Goal: Transaction & Acquisition: Subscribe to service/newsletter

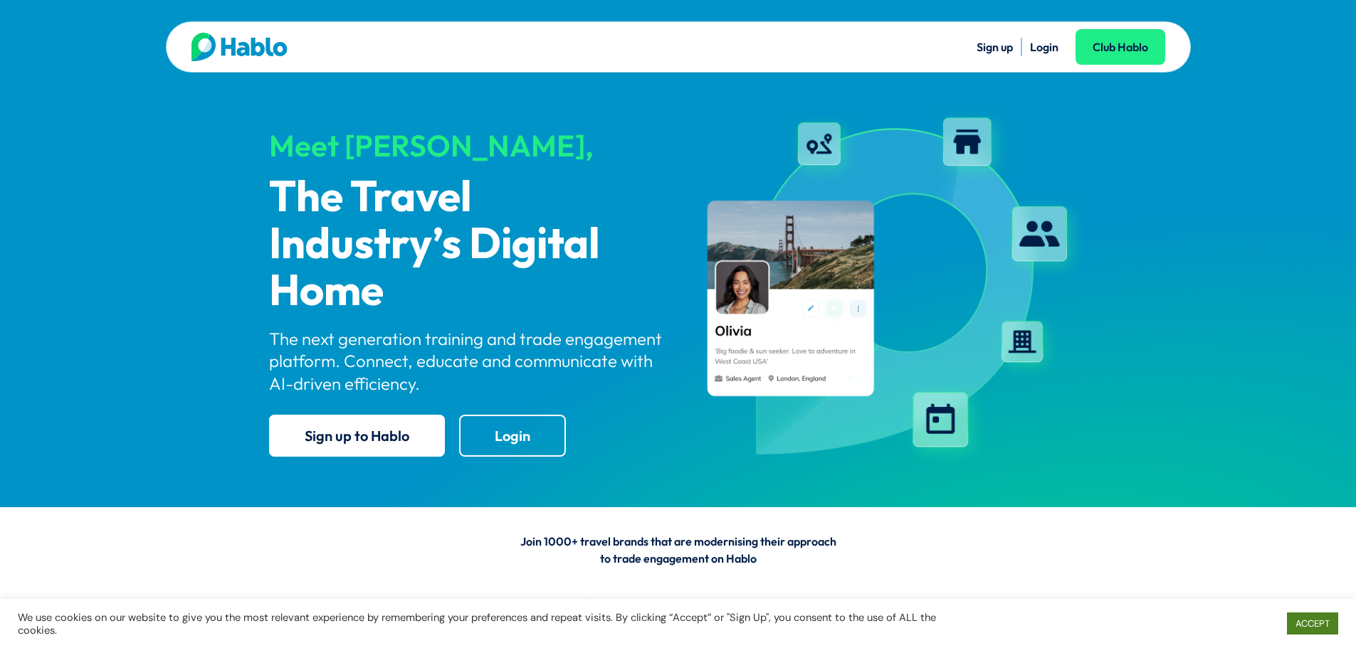
click at [1323, 622] on link "ACCEPT" at bounding box center [1312, 624] width 51 height 22
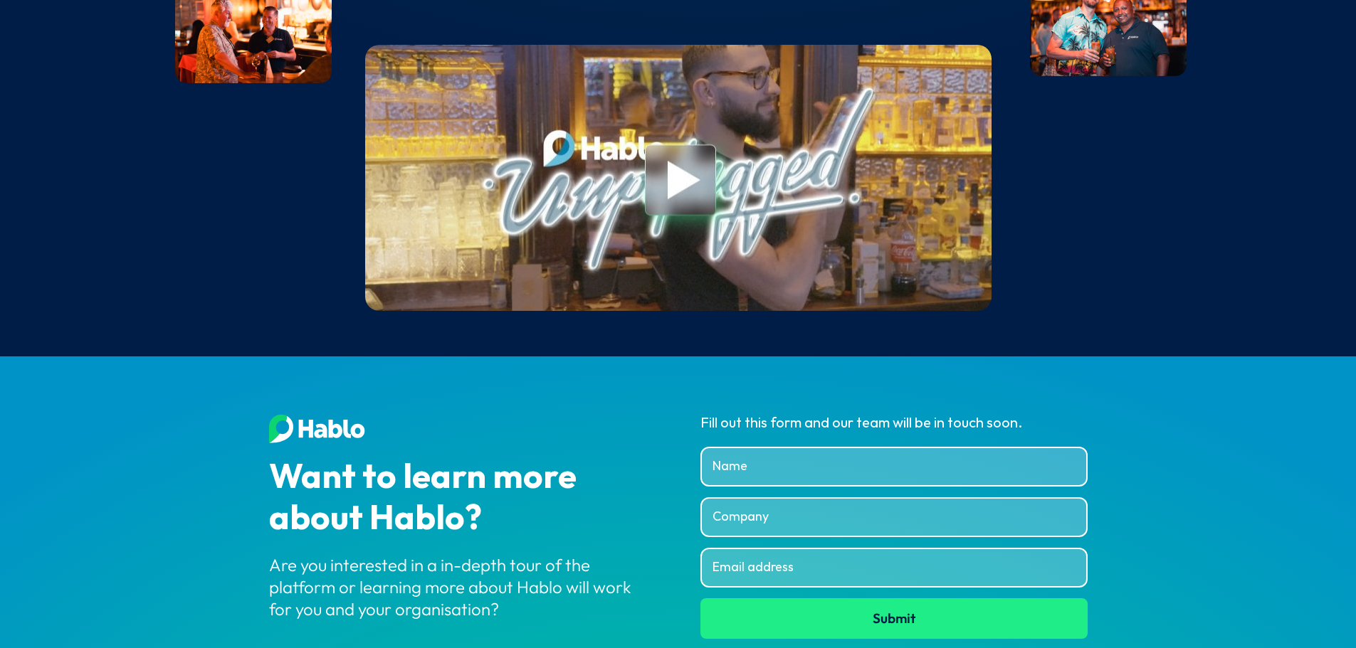
scroll to position [5391, 0]
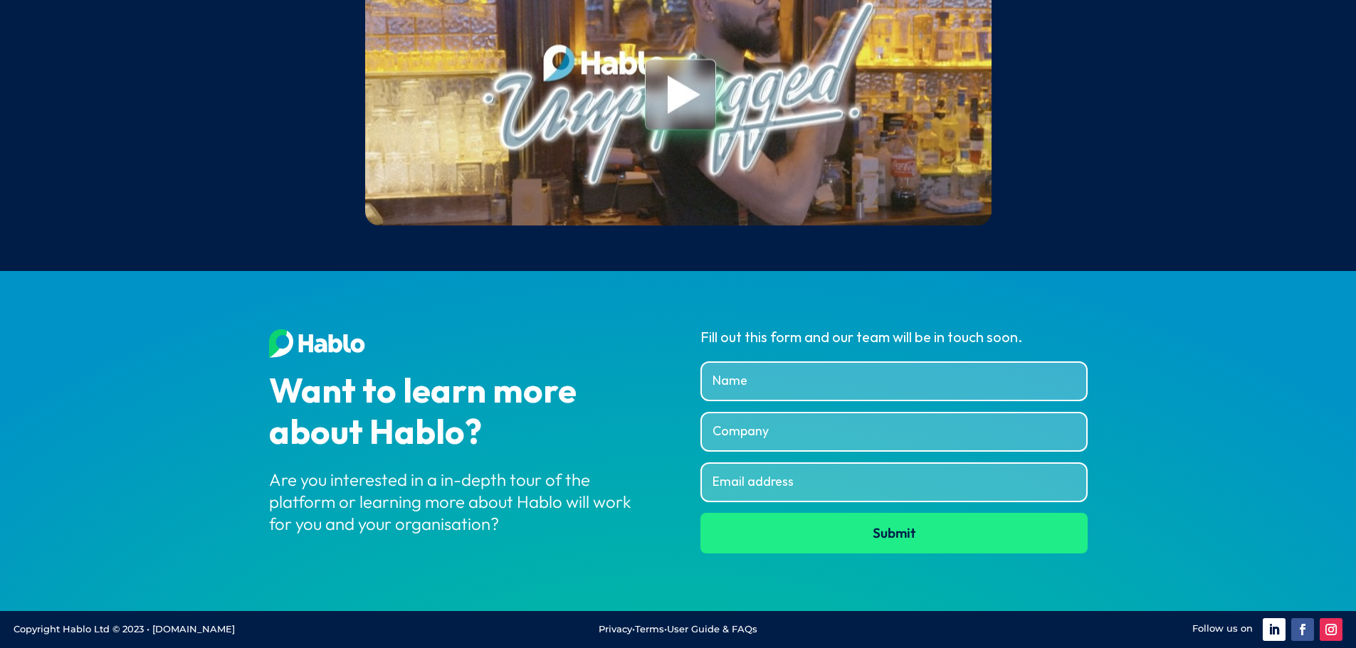
click at [690, 625] on link "User Guide & FAQs" at bounding box center [712, 628] width 90 height 11
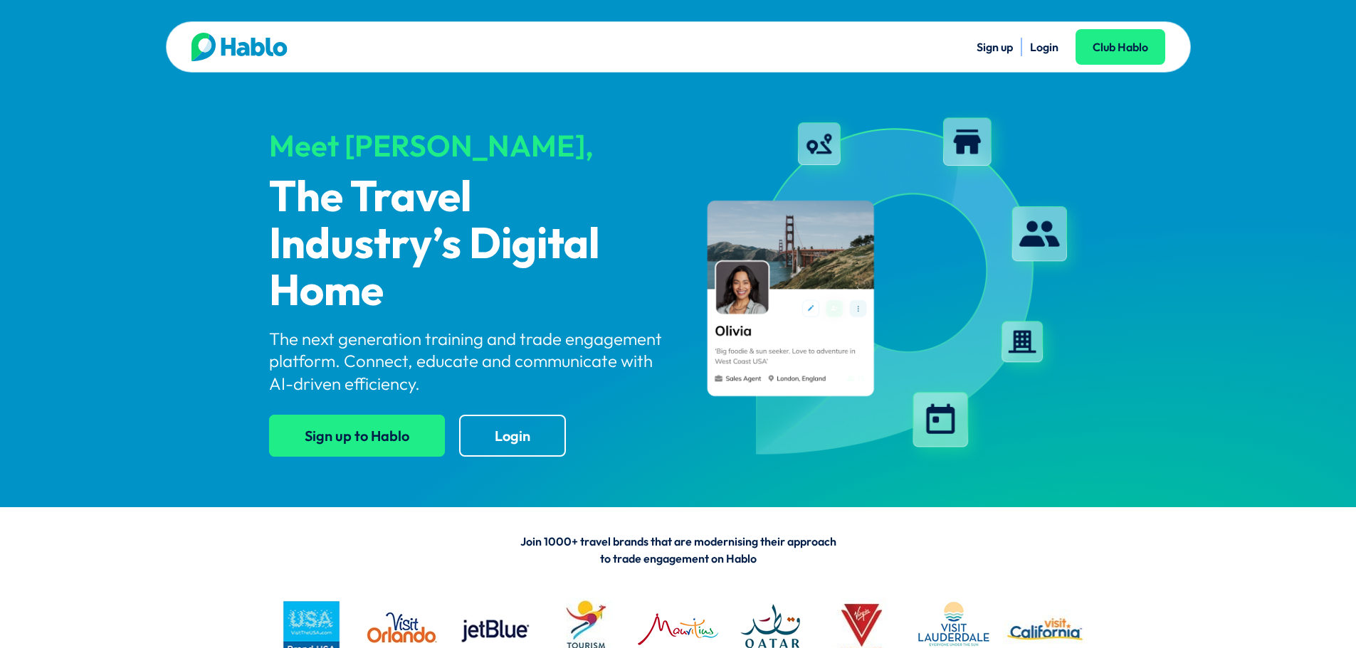
click at [344, 429] on link "Sign up to Hablo" at bounding box center [357, 436] width 176 height 42
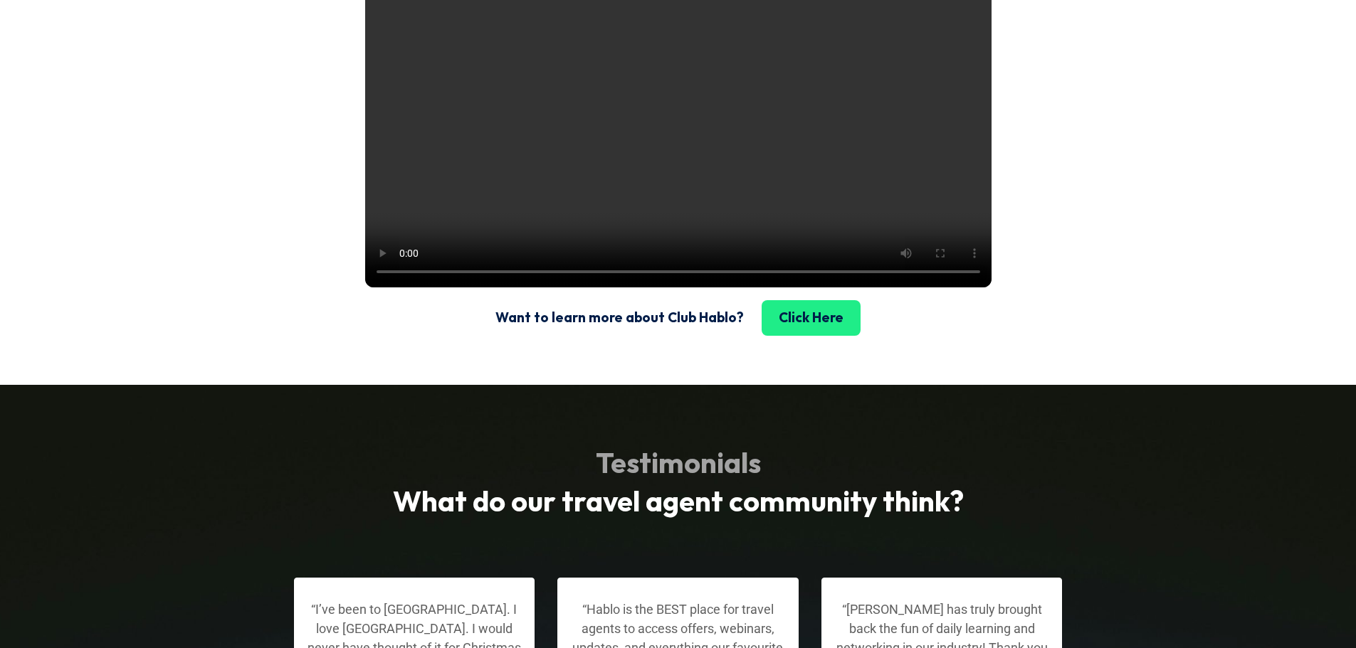
scroll to position [2064, 0]
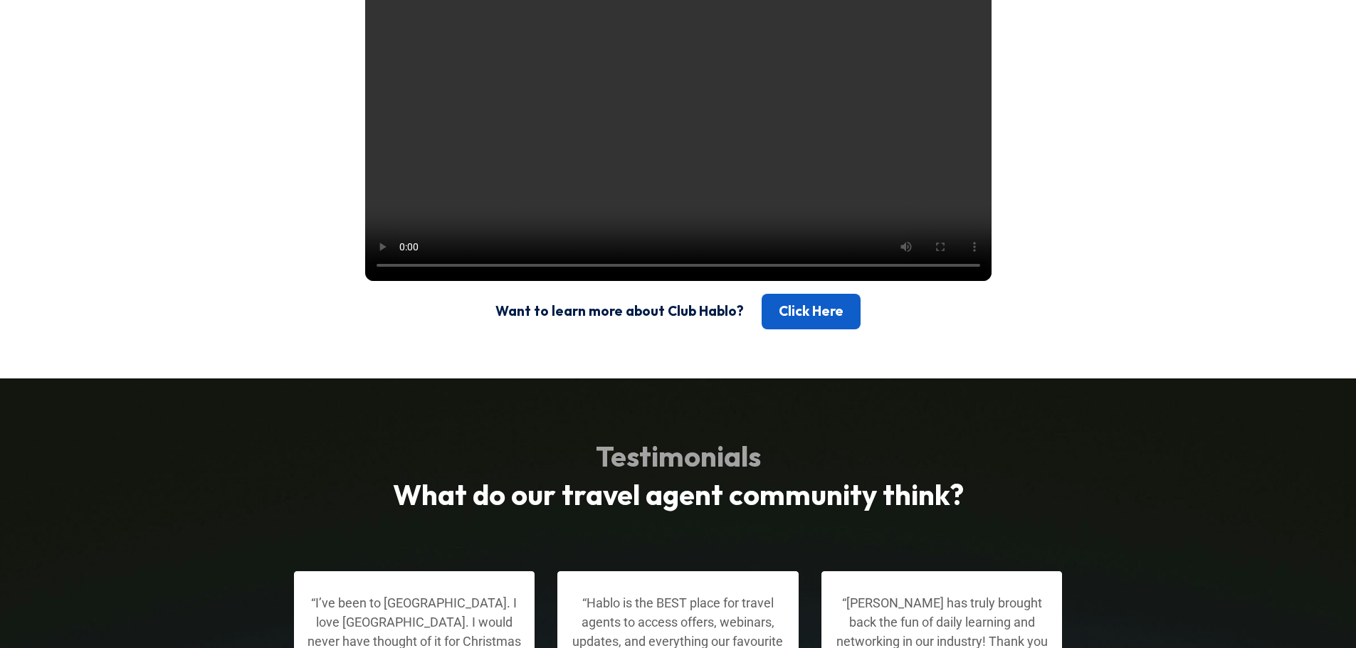
click at [780, 330] on link "Click Here" at bounding box center [810, 312] width 99 height 36
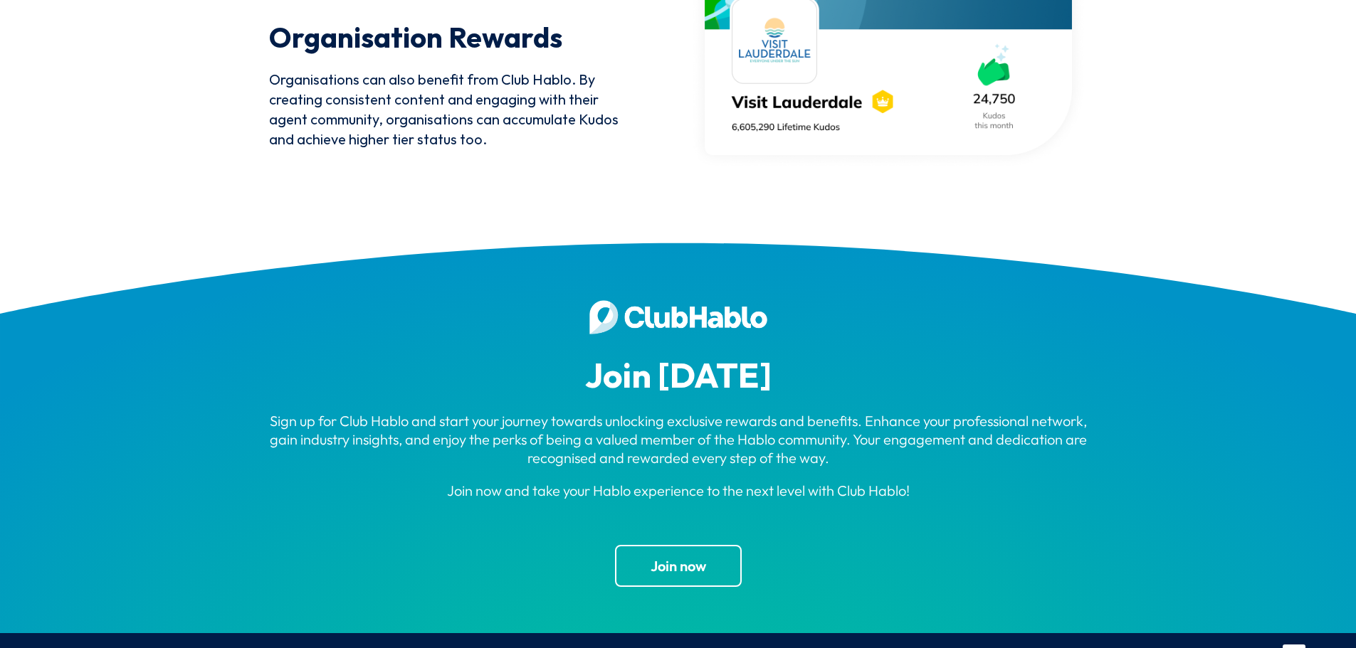
scroll to position [4127, 0]
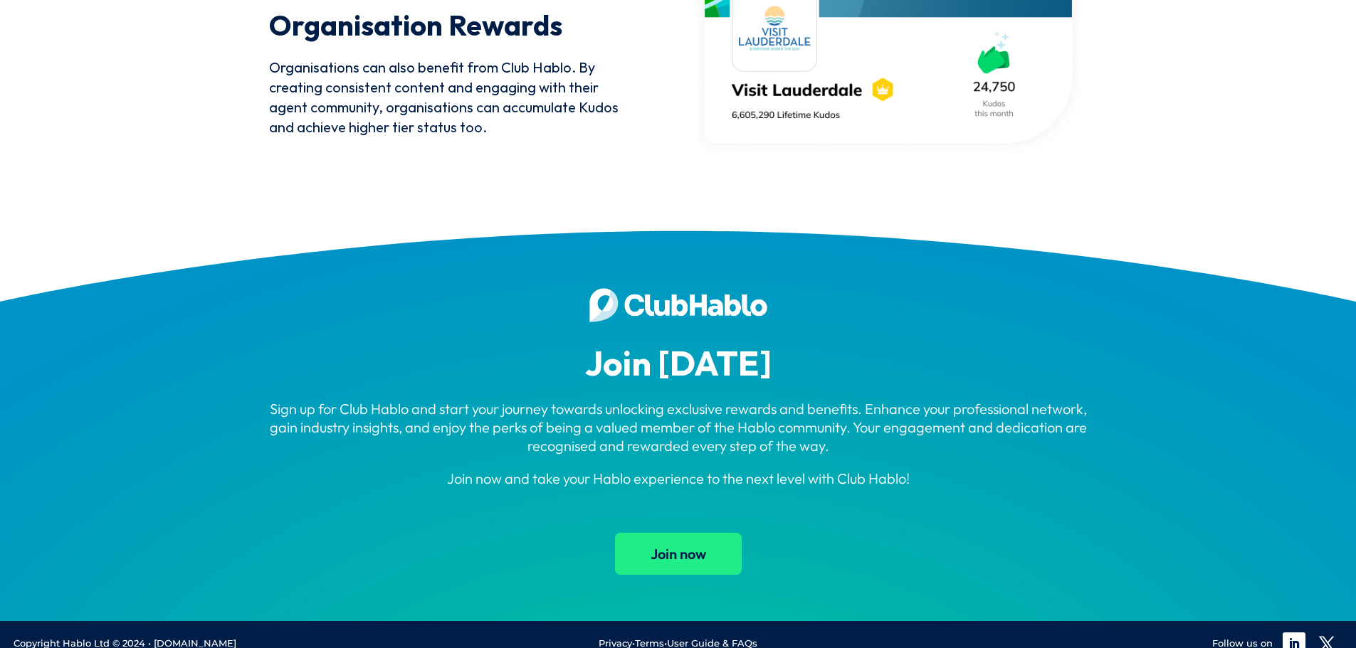
click at [641, 549] on link "Join now" at bounding box center [678, 554] width 127 height 42
